Goal: Transaction & Acquisition: Purchase product/service

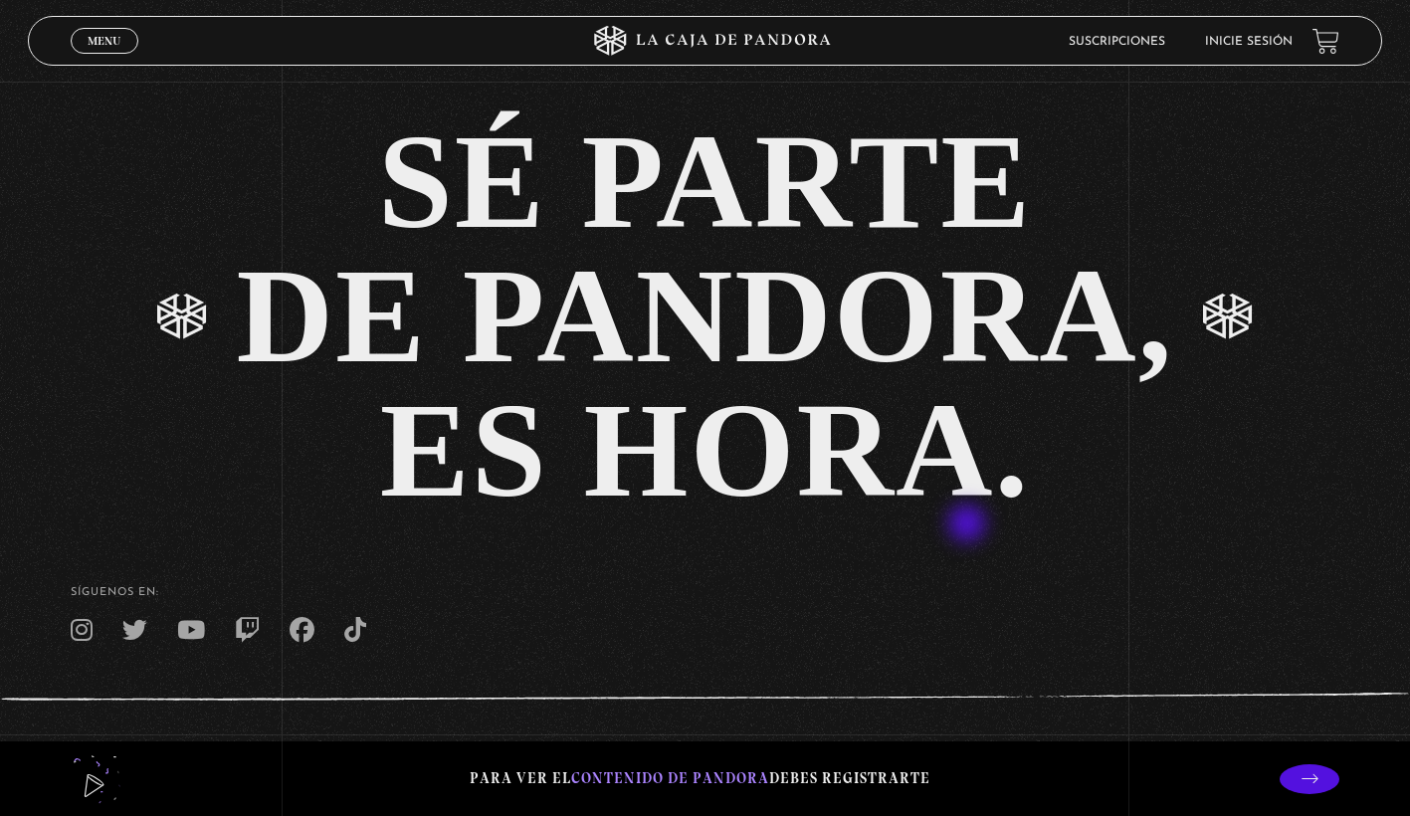
scroll to position [4564, 0]
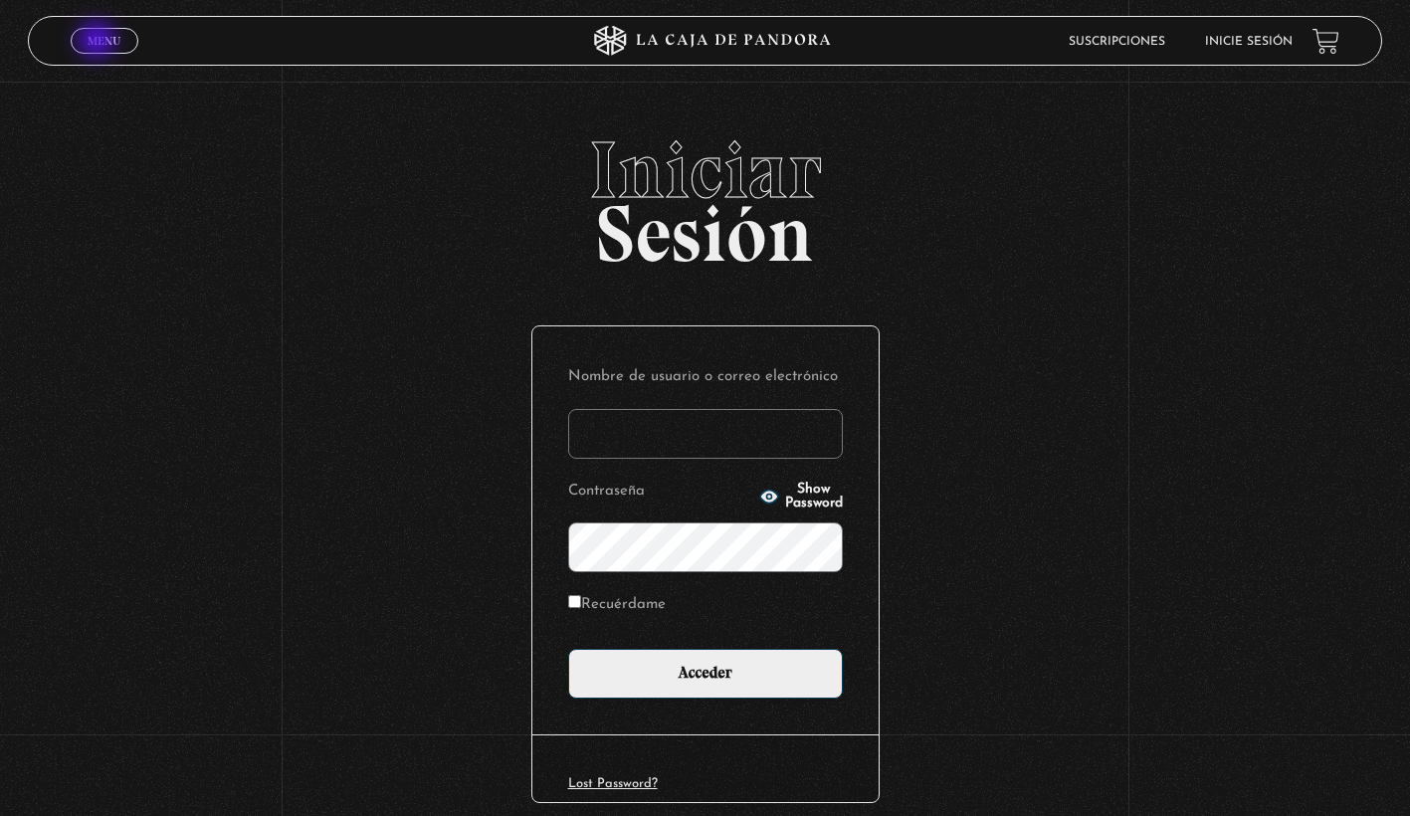
click at [99, 42] on span "Menu" at bounding box center [104, 41] width 33 height 12
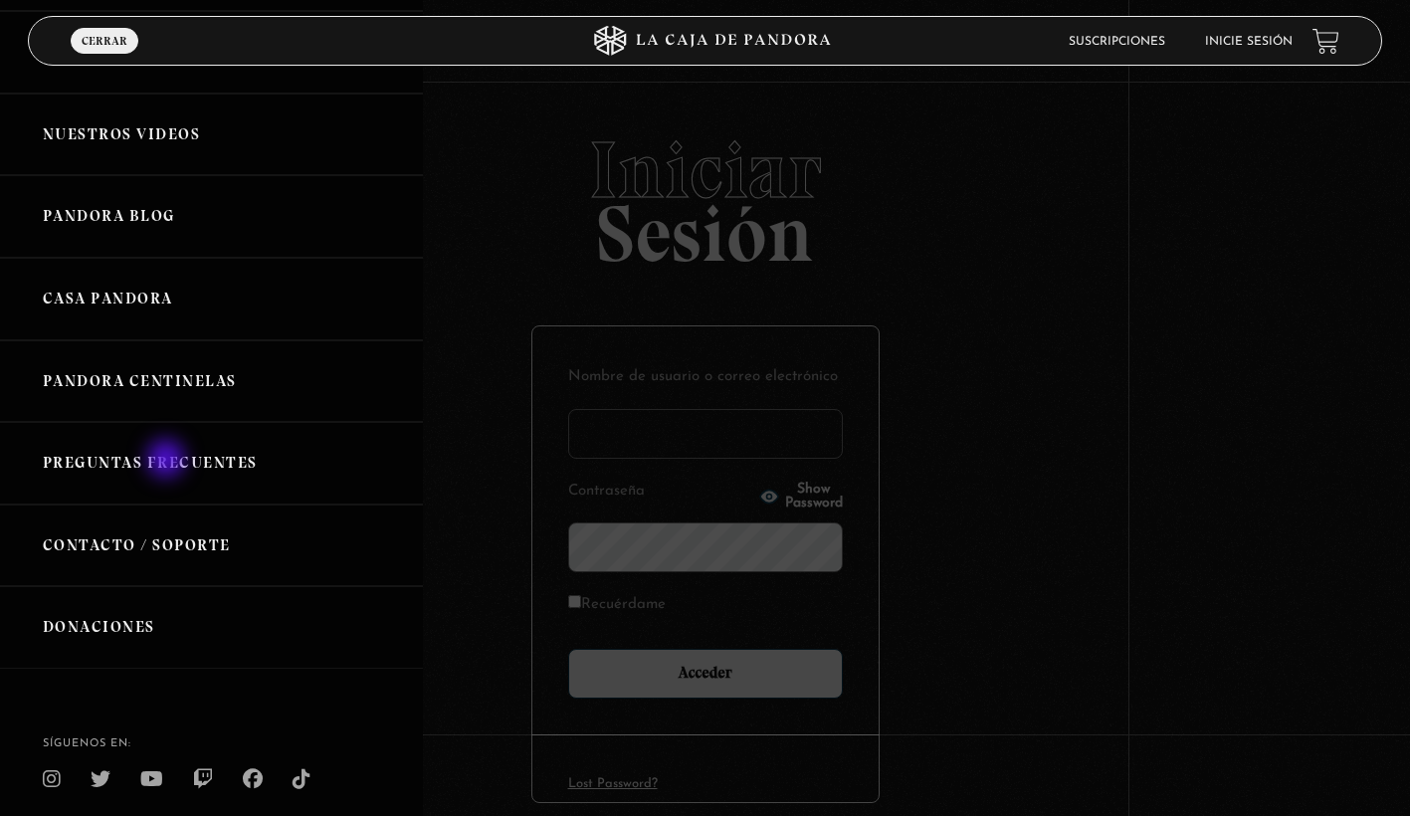
scroll to position [299, 0]
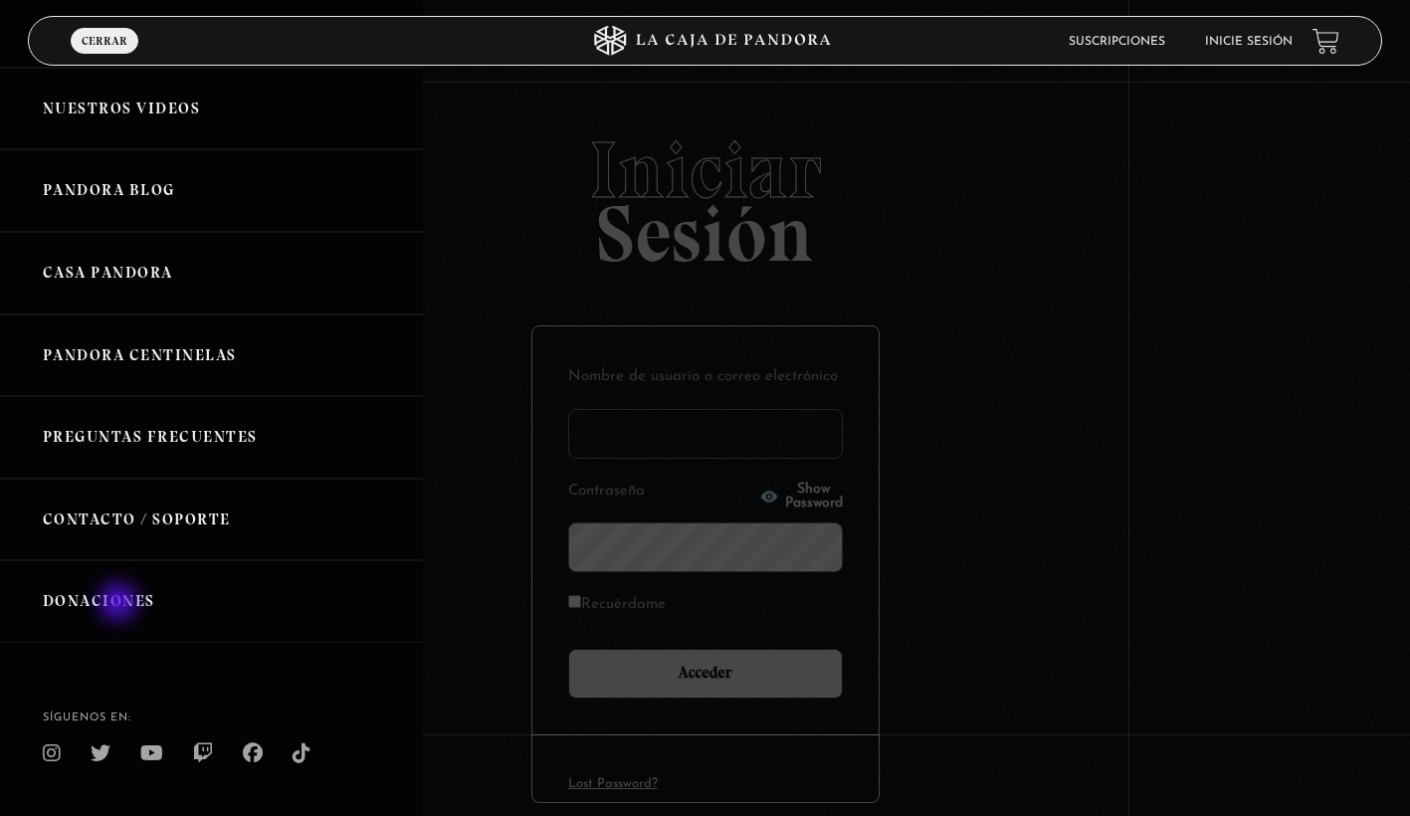
click at [120, 604] on link "Donaciones" at bounding box center [211, 601] width 423 height 83
